Goal: Task Accomplishment & Management: Complete application form

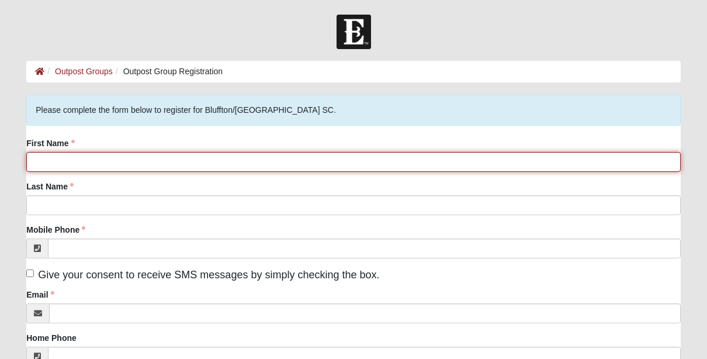
click at [184, 156] on input "First Name" at bounding box center [353, 162] width 654 height 20
type input "Sally"
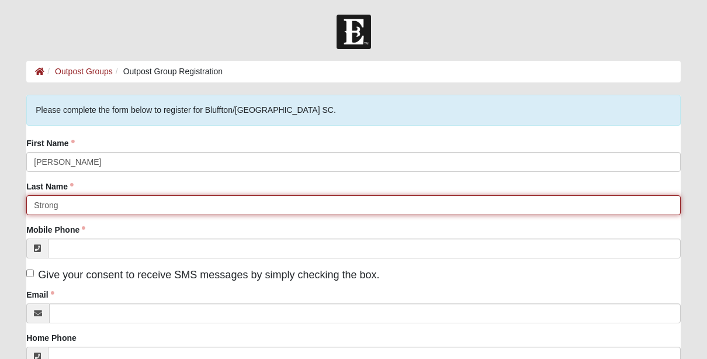
type input "Strong"
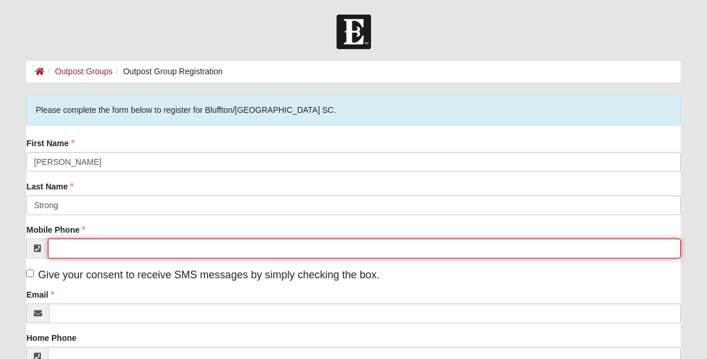
click at [144, 246] on input "Mobile Phone" at bounding box center [364, 248] width 633 height 20
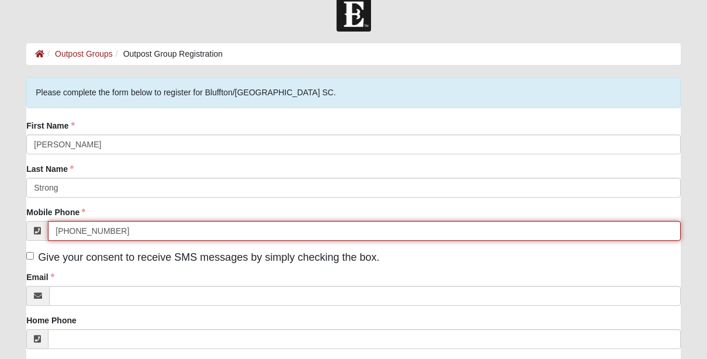
scroll to position [19, 0]
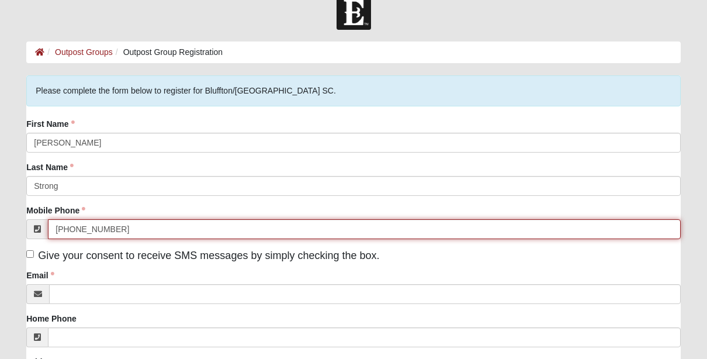
type input "[PHONE_NUMBER]"
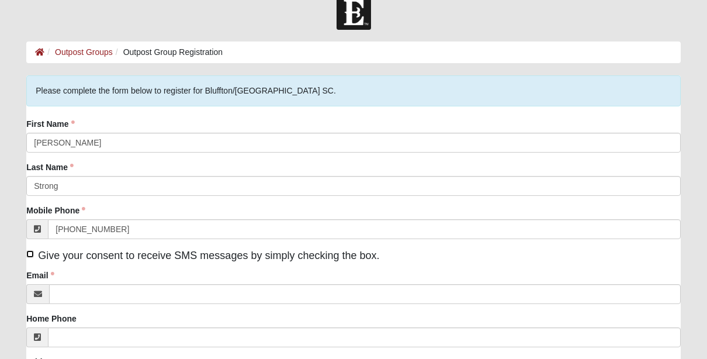
click at [27, 253] on input "Give your consent to receive SMS messages by simply checking the box." at bounding box center [30, 254] width 8 height 8
checkbox input "true"
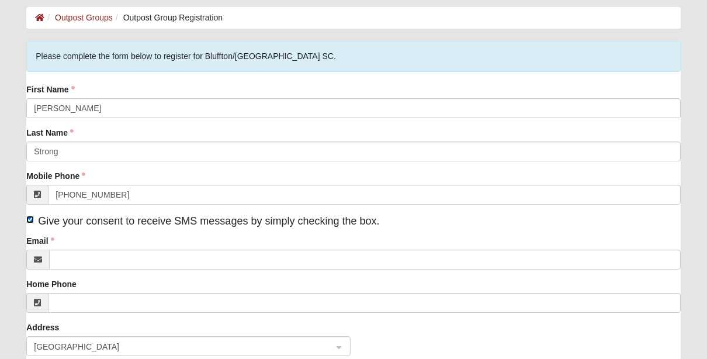
scroll to position [81, 0]
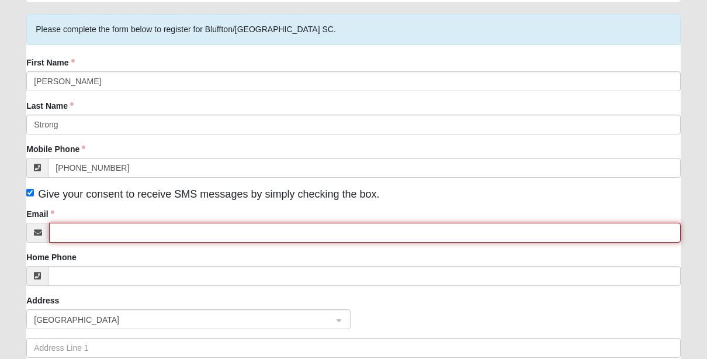
click at [112, 233] on input "Email" at bounding box center [365, 233] width 632 height 20
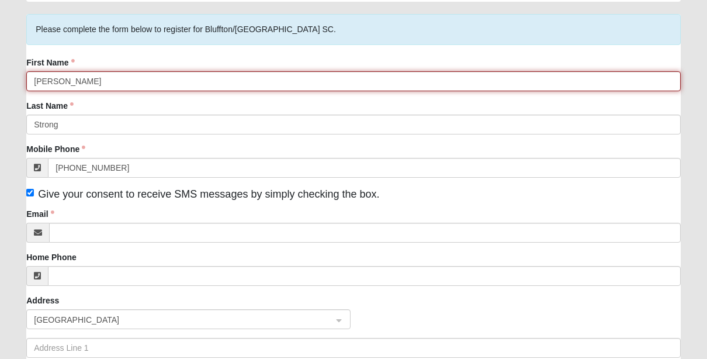
click at [62, 78] on input "Sally" at bounding box center [353, 81] width 654 height 20
drag, startPoint x: 52, startPoint y: 77, endPoint x: 79, endPoint y: 81, distance: 27.8
click at [26, 79] on div "Please correct the following: Please complete the form below to register for Bl…" at bounding box center [354, 302] width 672 height 577
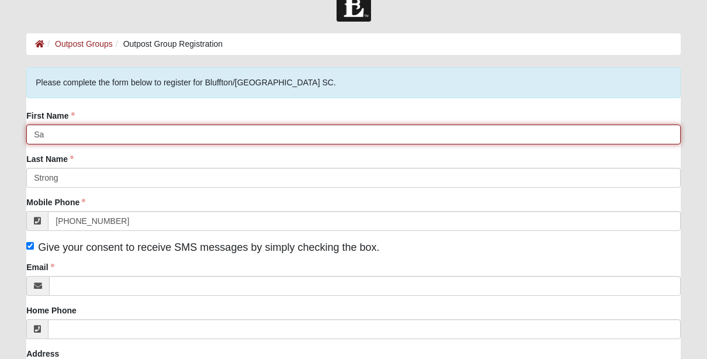
scroll to position [0, 0]
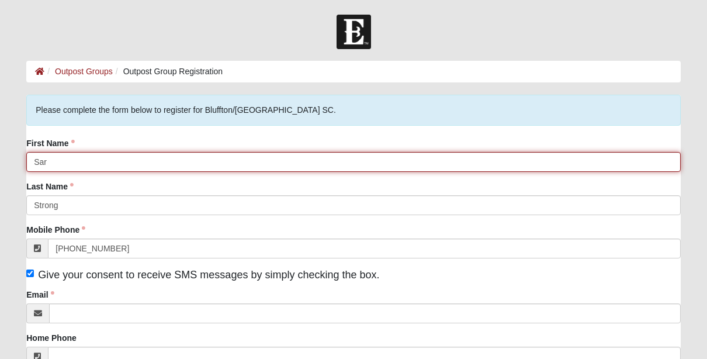
drag, startPoint x: 132, startPoint y: 165, endPoint x: 21, endPoint y: 144, distance: 112.9
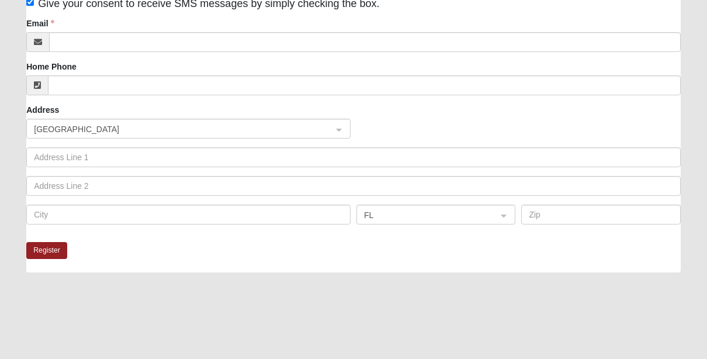
scroll to position [315, 0]
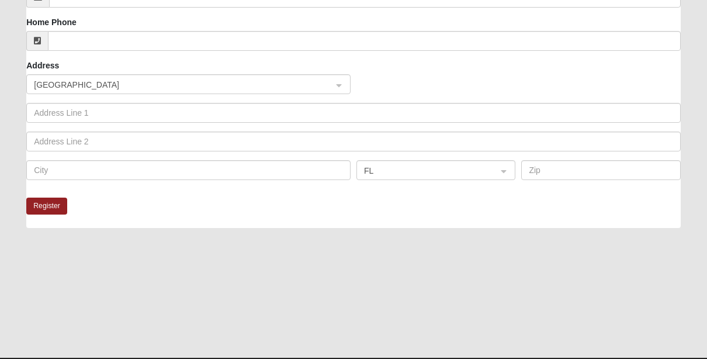
type input "Sar"
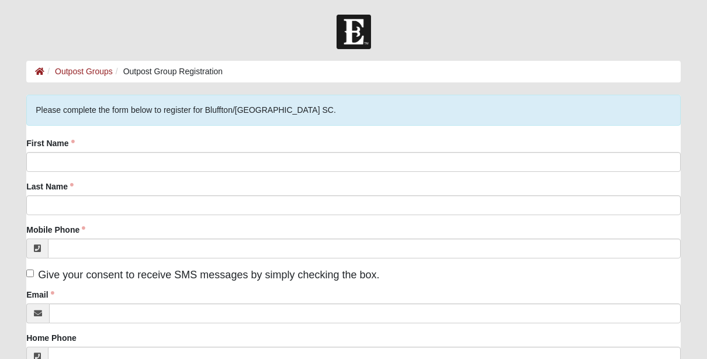
click at [137, 172] on div "First Name Last Name Mobile Phone Give your consent to receive SMS messages by …" at bounding box center [353, 320] width 654 height 367
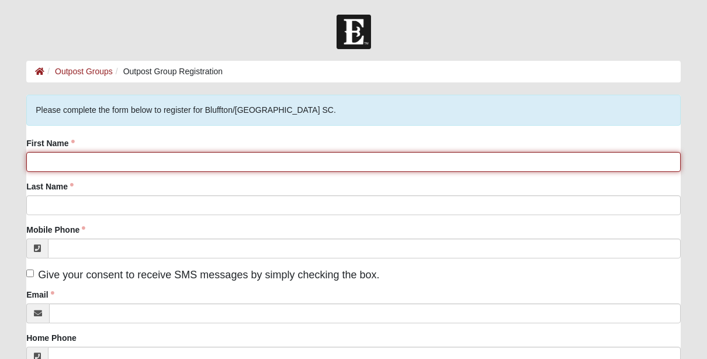
click at [143, 165] on input "First Name" at bounding box center [353, 162] width 654 height 20
type input "[PERSON_NAME]"
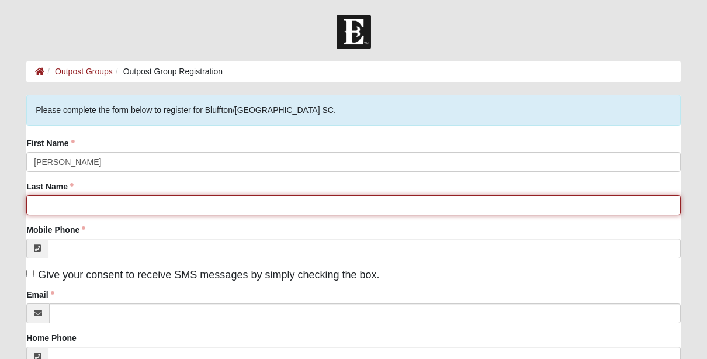
click at [46, 208] on input "Last Name" at bounding box center [353, 205] width 654 height 20
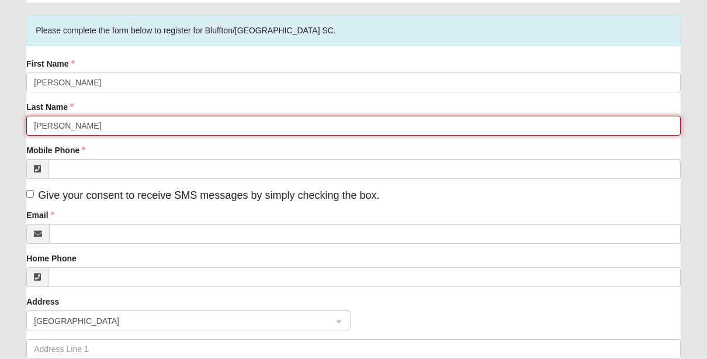
scroll to position [78, 0]
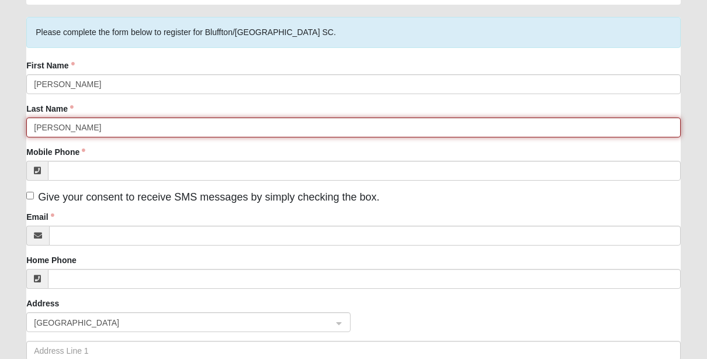
type input "[PERSON_NAME]"
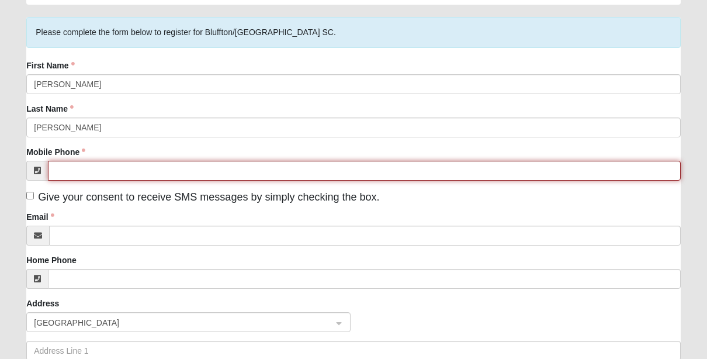
click at [95, 168] on input "Mobile Phone" at bounding box center [364, 171] width 633 height 20
type input "[PHONE_NUMBER]"
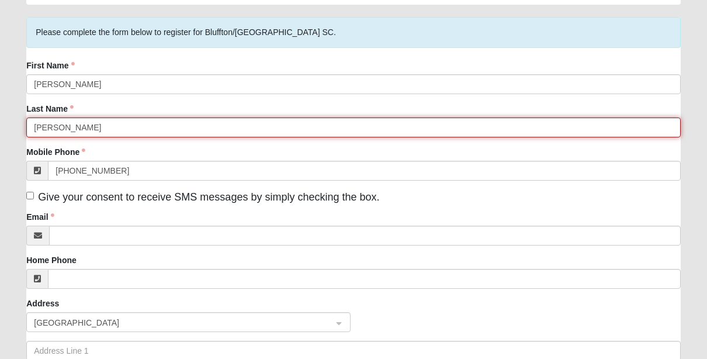
click at [74, 129] on input "[PERSON_NAME]" at bounding box center [353, 127] width 654 height 20
type input "Petros"
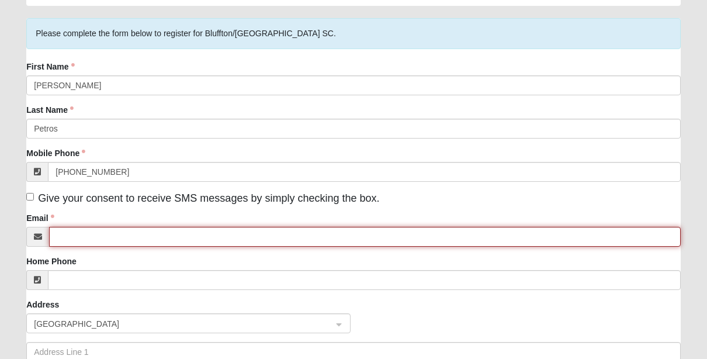
click at [109, 225] on div "Email" at bounding box center [353, 229] width 654 height 34
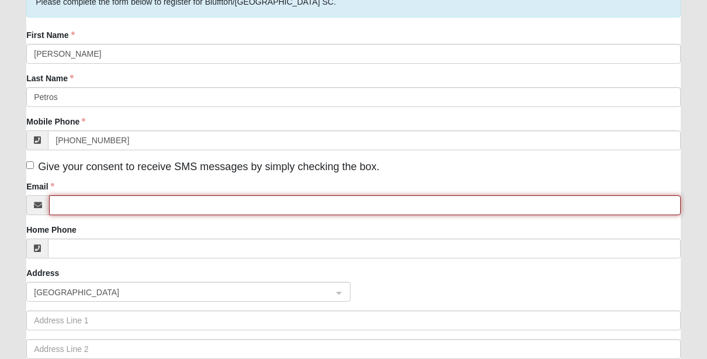
scroll to position [96, 0]
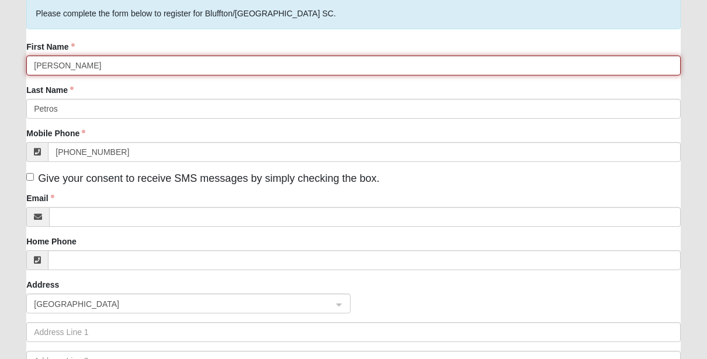
click at [67, 61] on input "[PERSON_NAME]" at bounding box center [353, 66] width 654 height 20
type input "[PERSON_NAME]"
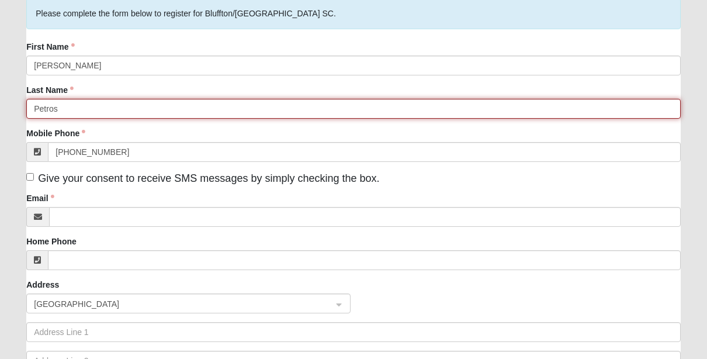
click at [68, 115] on input "Petros" at bounding box center [353, 109] width 654 height 20
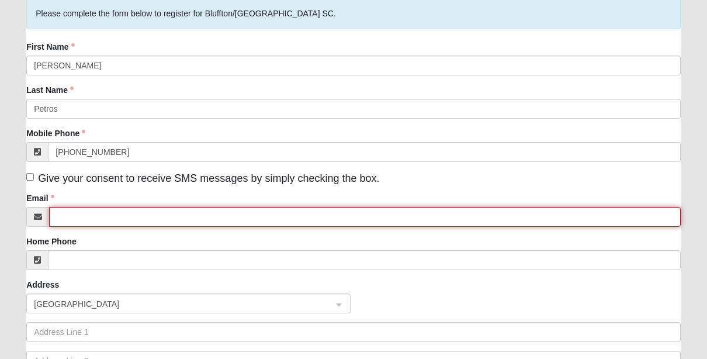
click at [101, 219] on input "Email" at bounding box center [365, 217] width 632 height 20
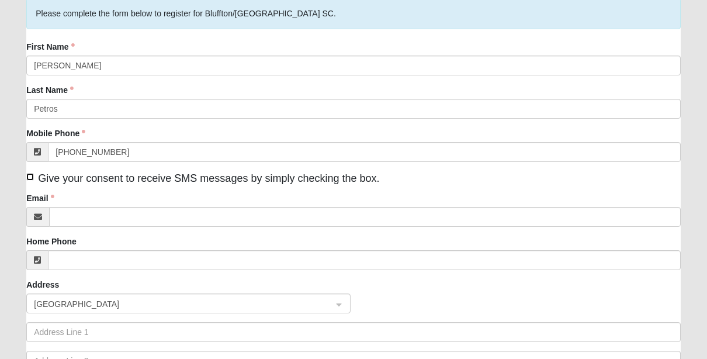
drag, startPoint x: 27, startPoint y: 176, endPoint x: 37, endPoint y: 186, distance: 14.1
click at [28, 176] on input "Give your consent to receive SMS messages by simply checking the box." at bounding box center [30, 177] width 8 height 8
checkbox input "true"
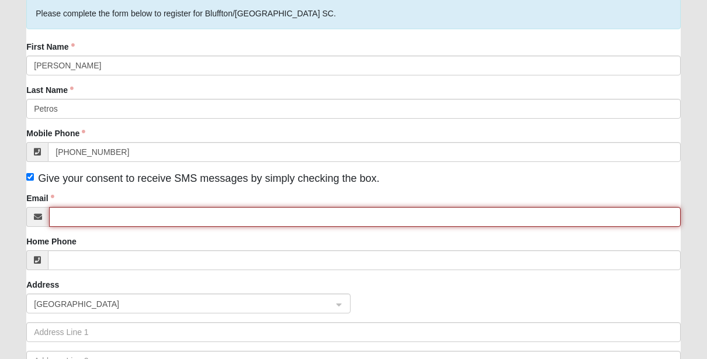
click at [77, 217] on input "Email" at bounding box center [365, 217] width 632 height 20
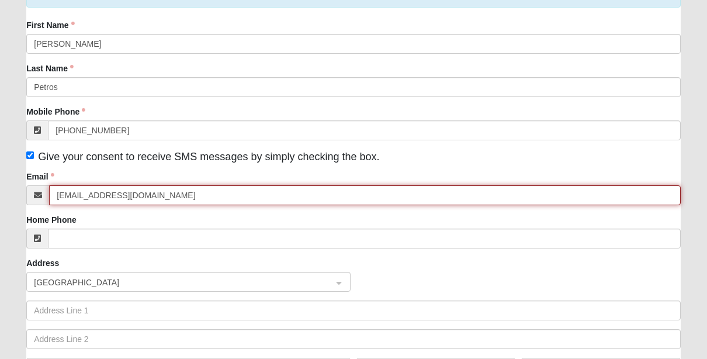
scroll to position [210, 0]
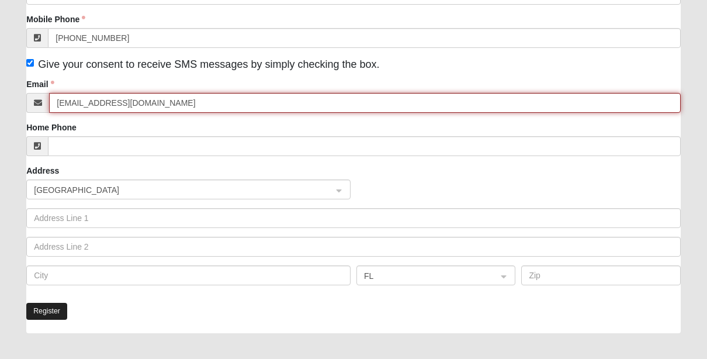
type input "[EMAIL_ADDRESS][DOMAIN_NAME]"
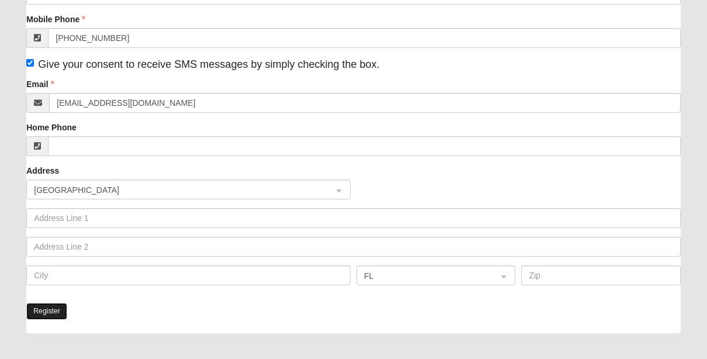
click at [54, 313] on button "Register" at bounding box center [46, 311] width 41 height 17
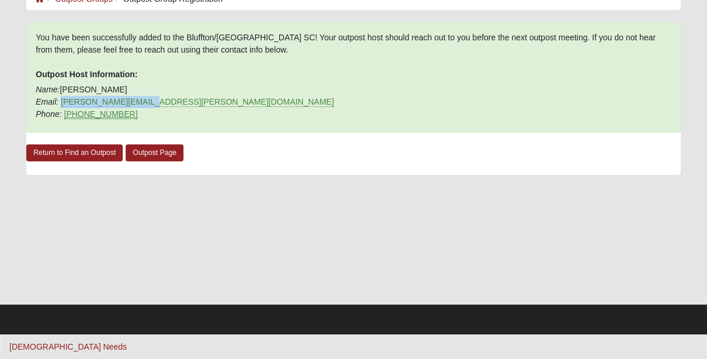
drag, startPoint x: 106, startPoint y: 102, endPoint x: 102, endPoint y: 110, distance: 9.7
click at [61, 106] on p "Name: [PERSON_NAME] Email: [PERSON_NAME][EMAIL_ADDRESS][PERSON_NAME][DOMAIN_NAM…" at bounding box center [354, 102] width 636 height 37
copy link "[PERSON_NAME][EMAIL_ADDRESS][PERSON_NAME][DOMAIN_NAME]"
